Goal: Task Accomplishment & Management: Manage account settings

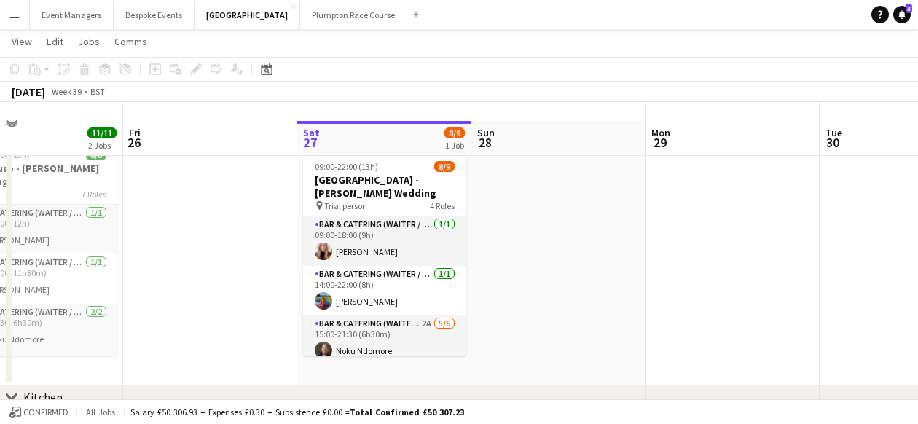
scroll to position [47, 0]
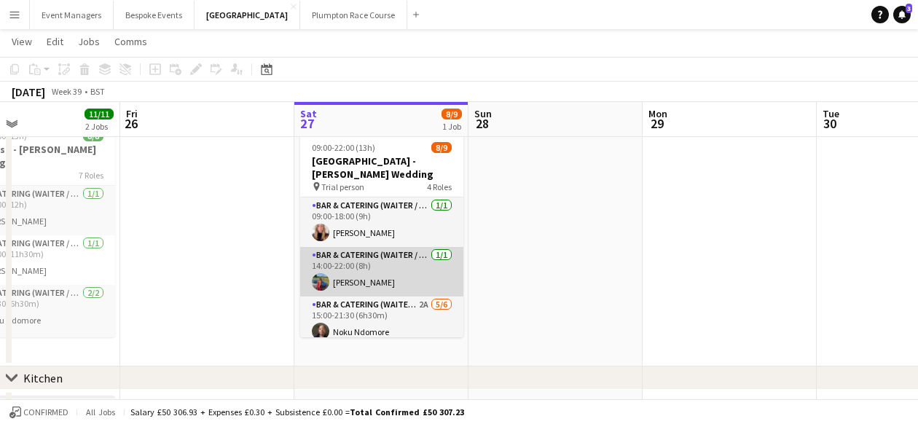
drag, startPoint x: 463, startPoint y: 219, endPoint x: 459, endPoint y: 240, distance: 22.3
click at [459, 240] on app-calendar-viewport "Tue 23 Wed 24 Thu 25 11/11 2 Jobs Fri 26 Sat 27 8/9 1 Job Sun 28 Mon 29 Tue 30 …" at bounding box center [459, 357] width 918 height 696
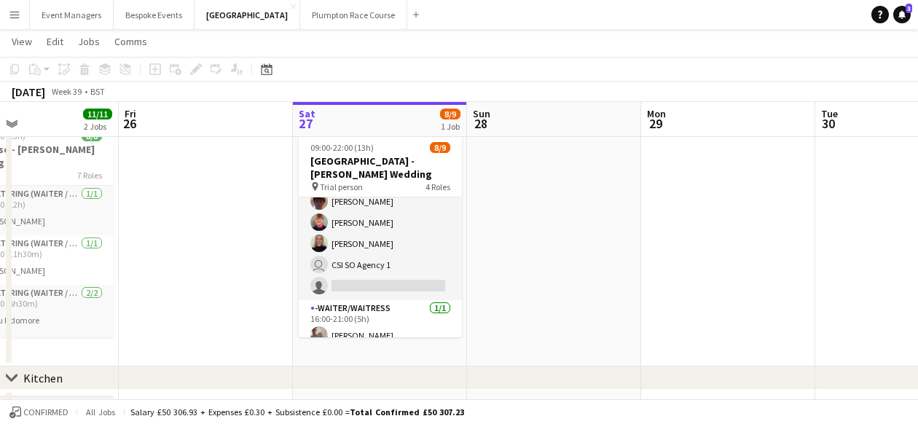
scroll to position [151, 0]
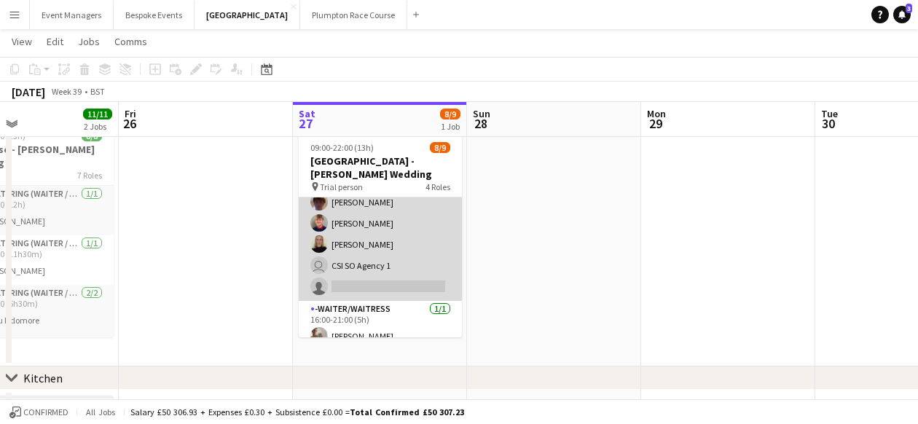
click at [402, 270] on app-card-role "Bar & Catering (Waiter / waitress) 2A [DATE] 15:00-21:30 (6h30m) Noku Ndomore […" at bounding box center [380, 223] width 163 height 155
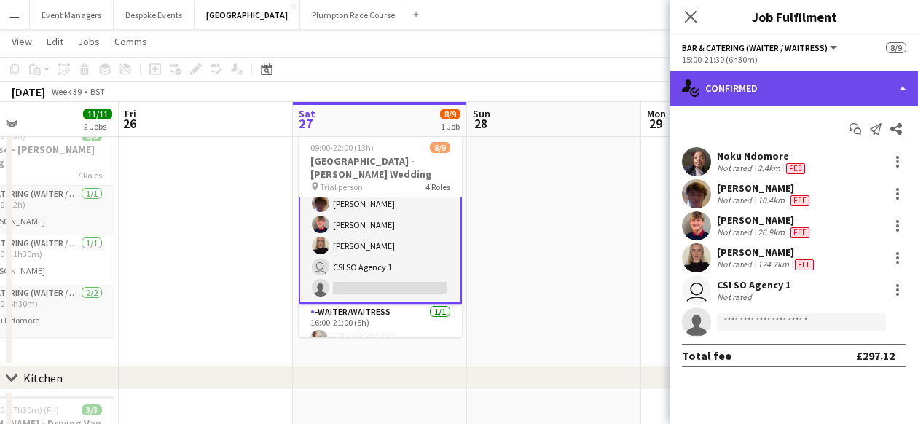
click at [837, 98] on div "single-neutral-actions-check-2 Confirmed" at bounding box center [794, 88] width 248 height 35
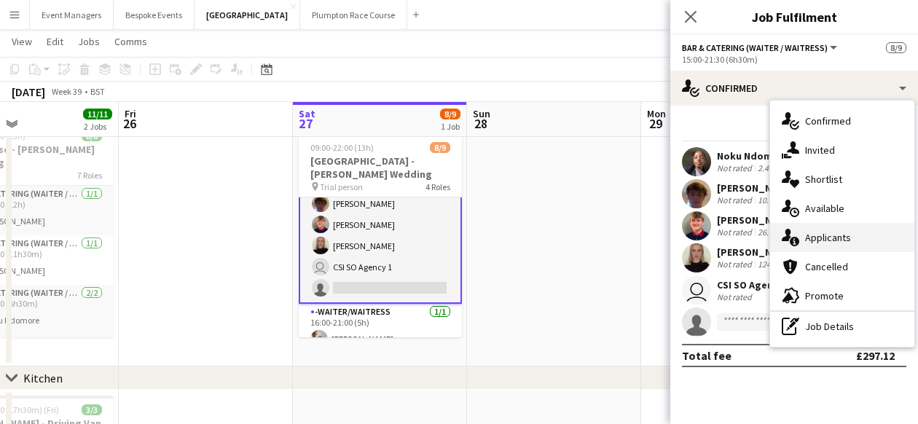
click at [855, 236] on div "single-neutral-actions-information Applicants" at bounding box center [842, 237] width 144 height 29
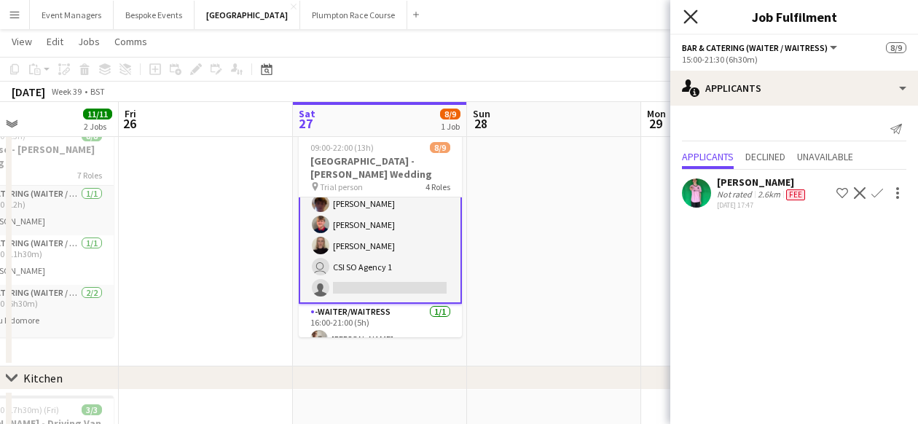
click at [691, 18] on icon at bounding box center [690, 16] width 14 height 14
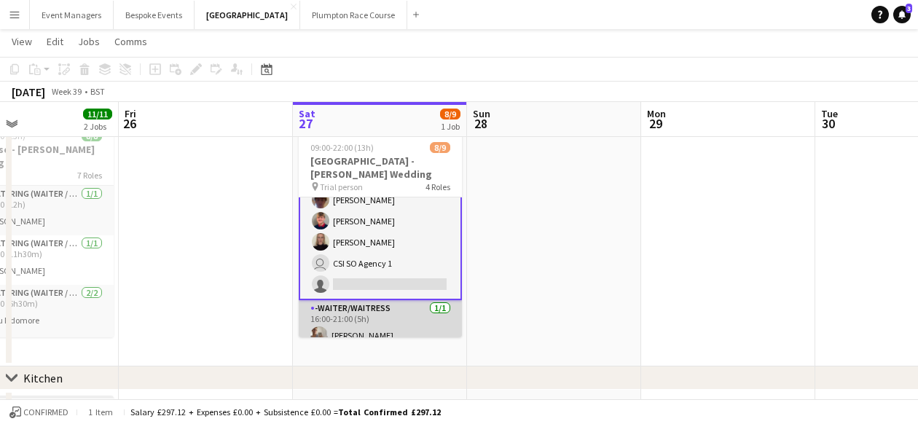
scroll to position [154, 0]
click at [382, 323] on app-card-role "-Waiter/Waitress [DATE] 16:00-21:00 (5h) [PERSON_NAME]" at bounding box center [380, 326] width 163 height 50
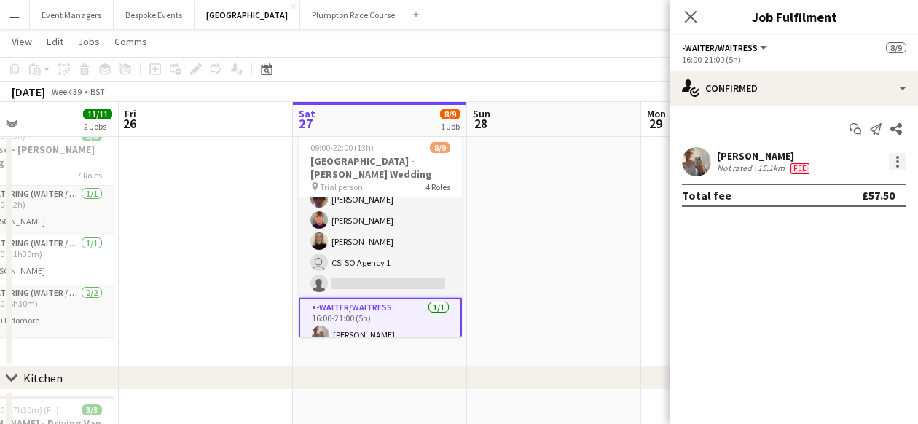
click at [903, 165] on div at bounding box center [897, 161] width 17 height 17
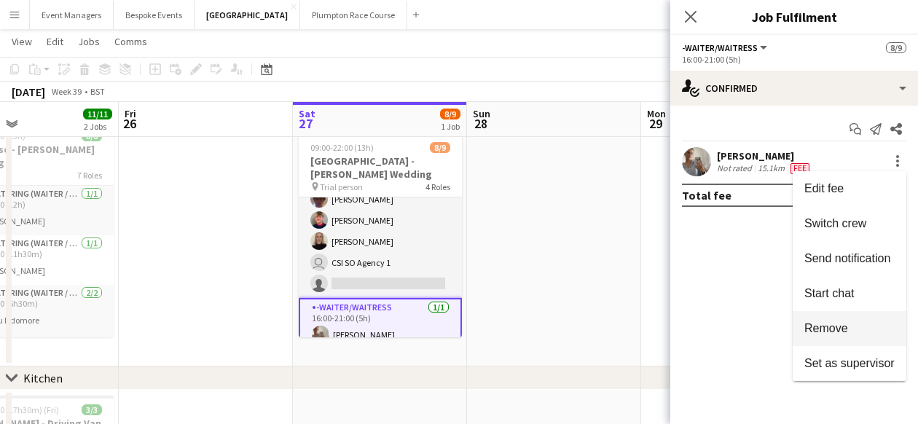
click at [857, 327] on span "Remove" at bounding box center [849, 328] width 90 height 13
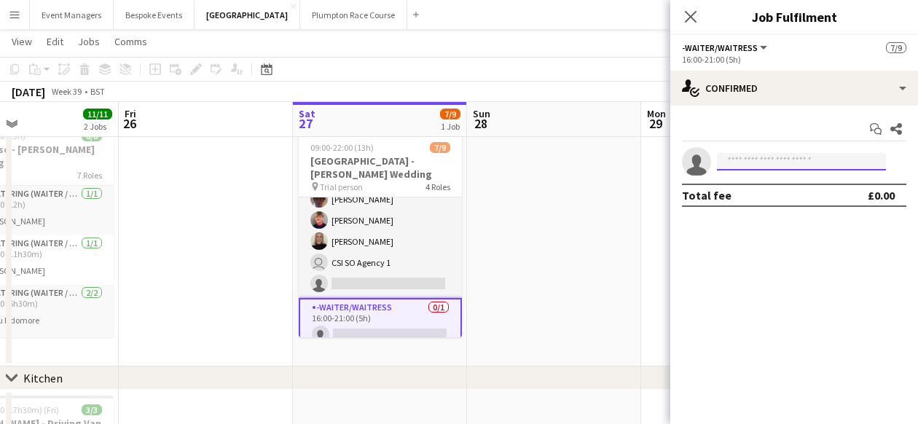
click at [778, 164] on input at bounding box center [801, 161] width 169 height 17
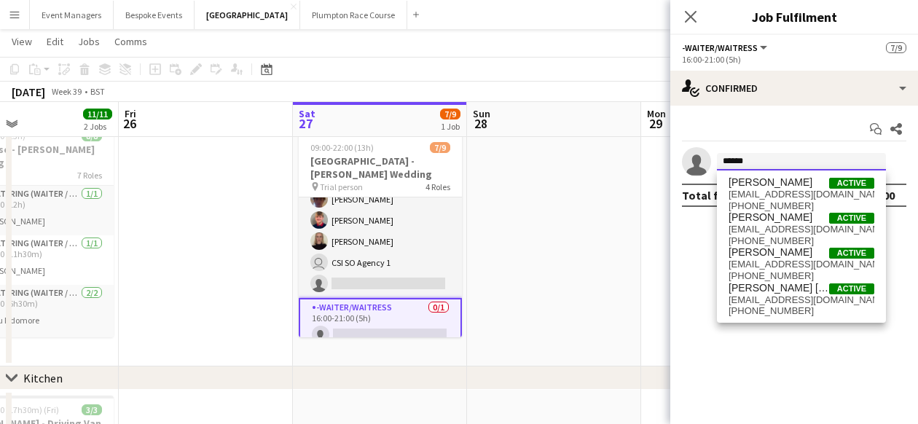
type input "******"
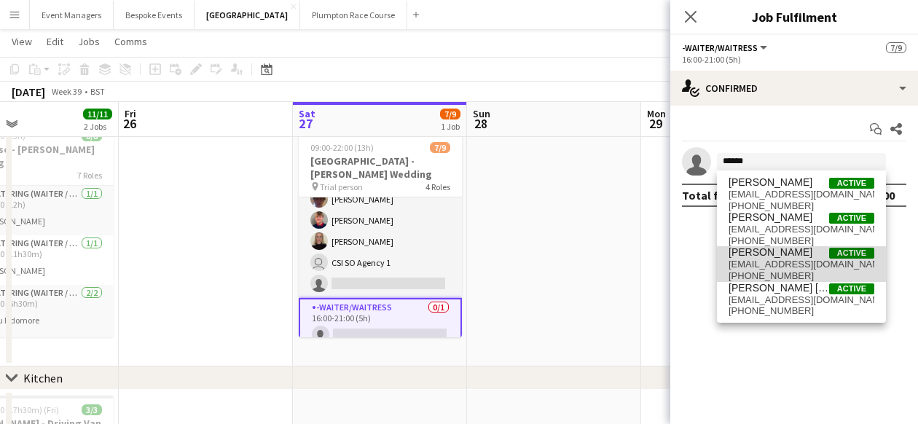
drag, startPoint x: 778, startPoint y: 164, endPoint x: 795, endPoint y: 266, distance: 103.3
click at [795, 266] on span "[EMAIL_ADDRESS][DOMAIN_NAME]" at bounding box center [801, 265] width 146 height 12
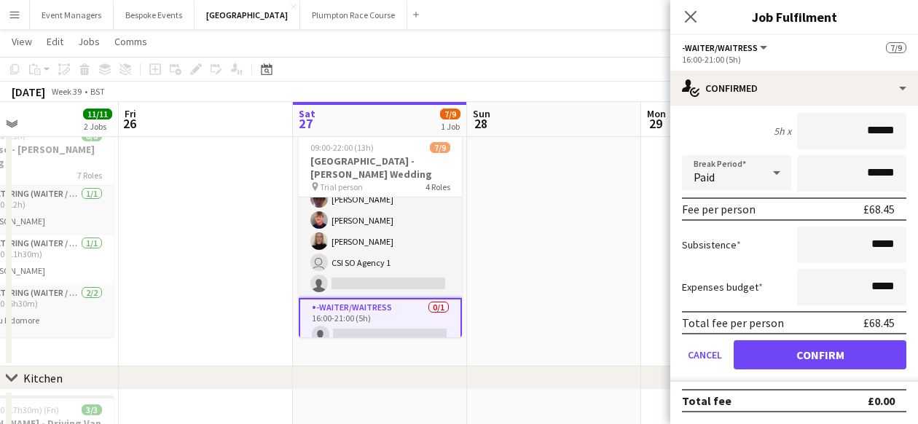
scroll to position [125, 0]
click at [827, 362] on button "Confirm" at bounding box center [820, 354] width 173 height 29
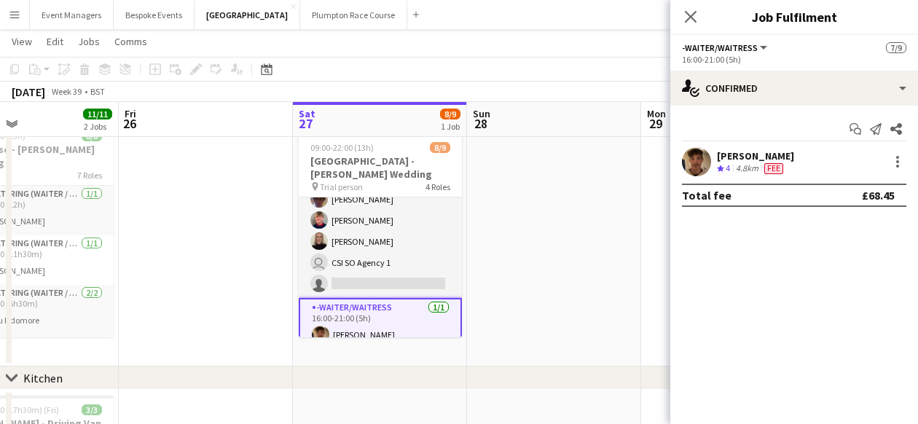
scroll to position [0, 0]
click at [692, 12] on icon "Close pop-in" at bounding box center [690, 16] width 14 height 14
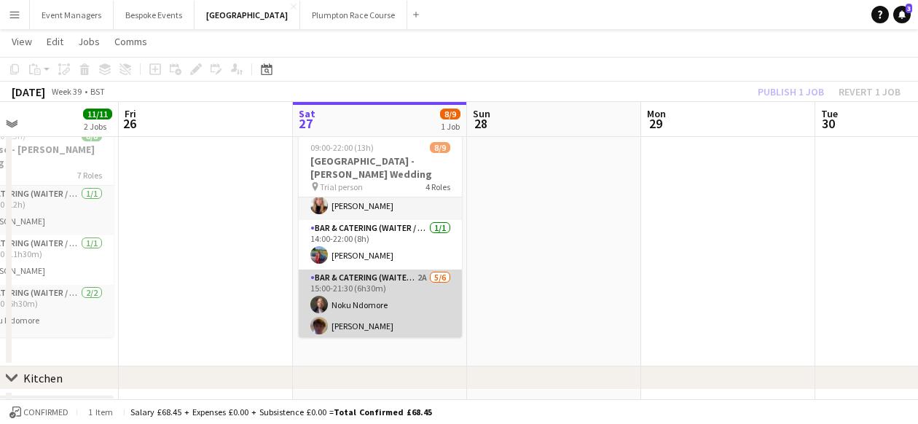
scroll to position [19, 0]
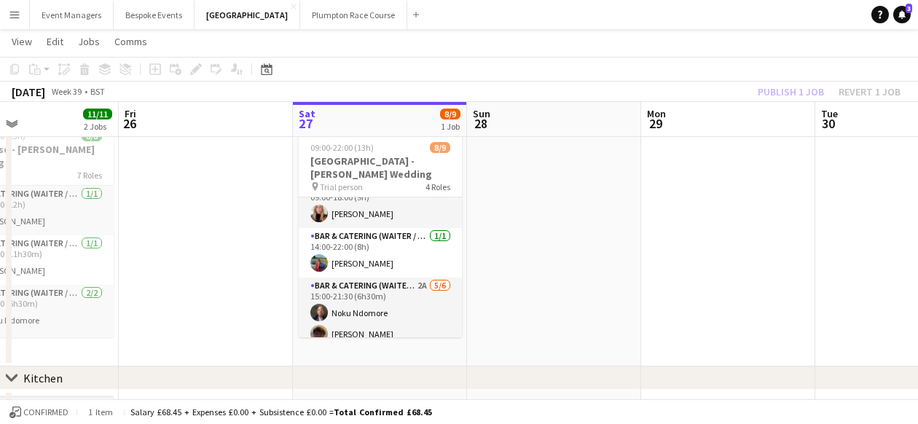
click at [810, 84] on div "Publish 1 job Revert 1 job" at bounding box center [829, 91] width 178 height 19
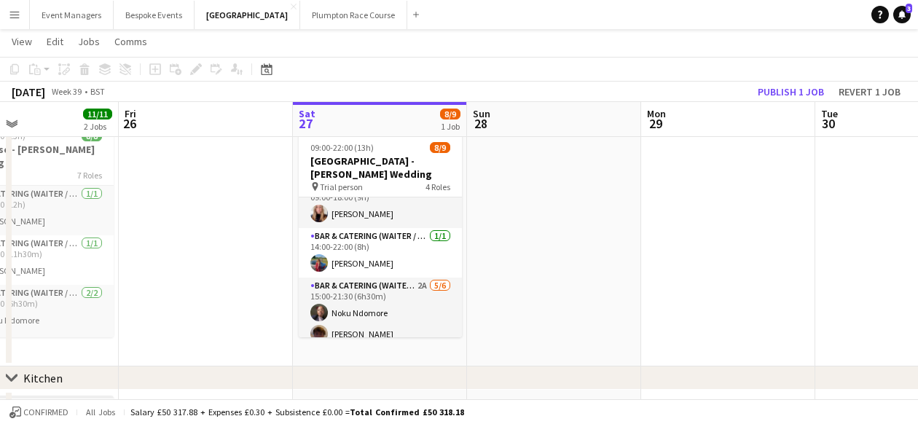
click at [810, 84] on button "Publish 1 job" at bounding box center [791, 91] width 78 height 19
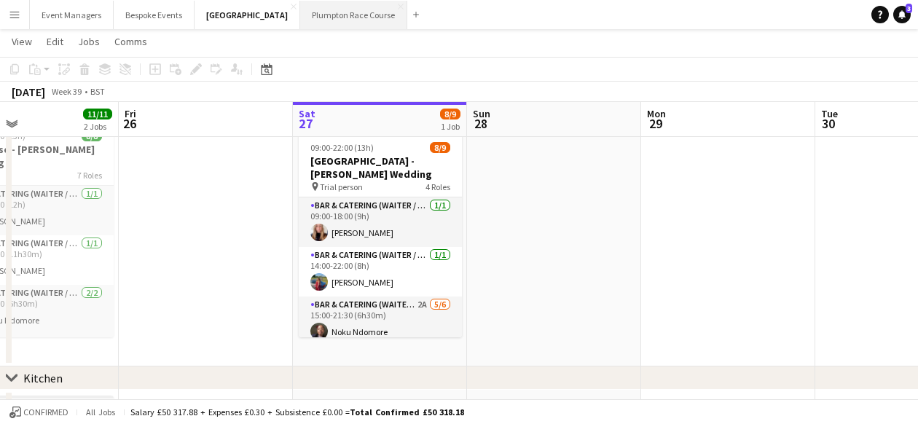
scroll to position [0, 0]
